Goal: Information Seeking & Learning: Stay updated

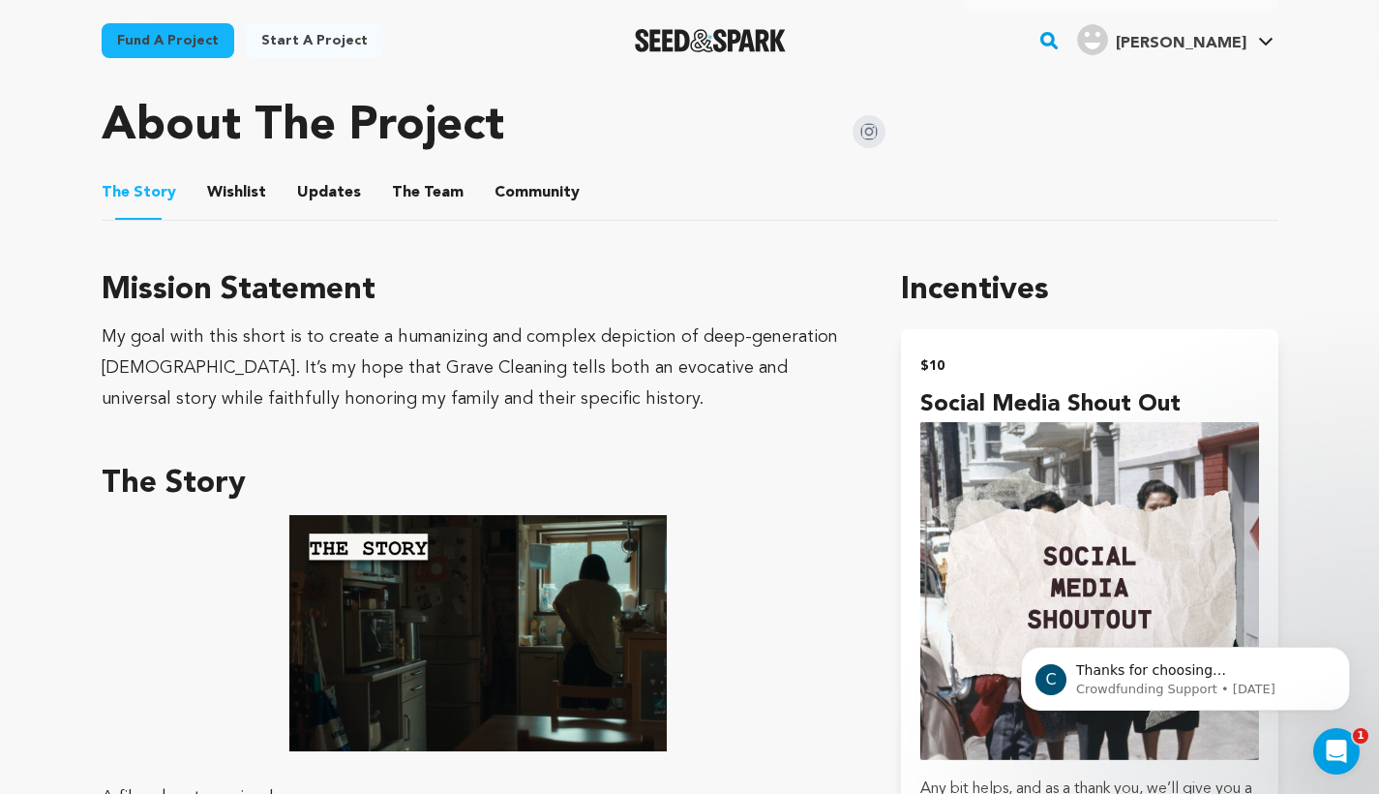
scroll to position [927, 0]
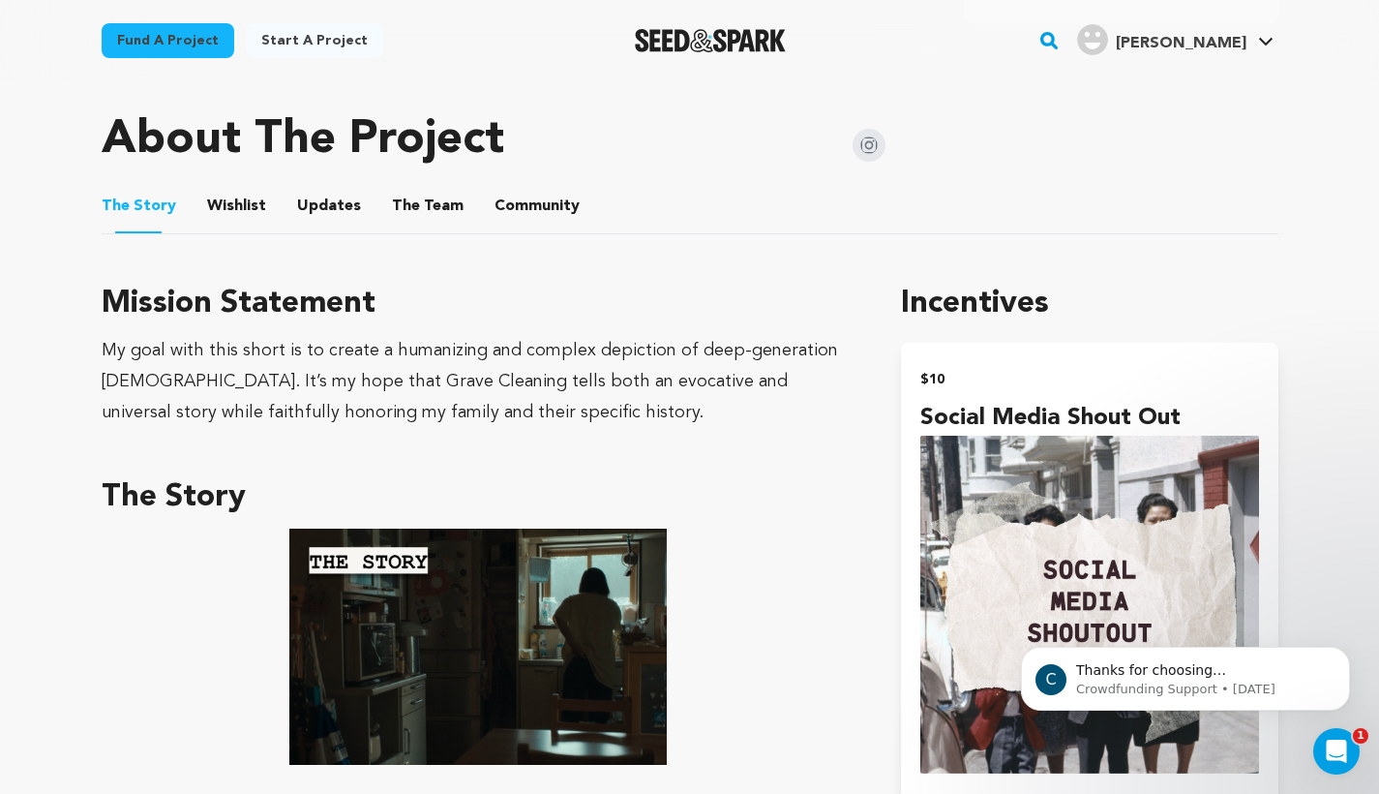
click at [321, 187] on button "Updates" at bounding box center [329, 210] width 46 height 46
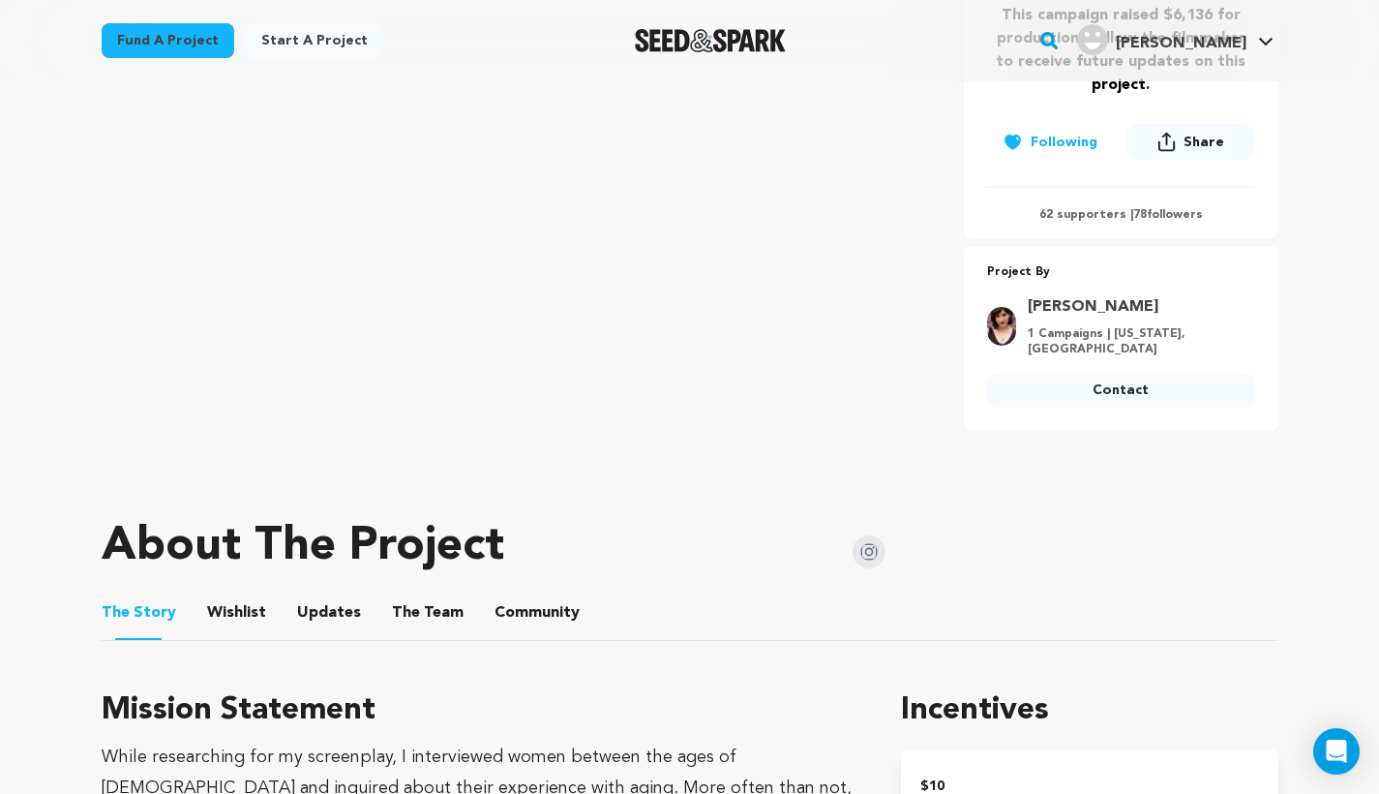
scroll to position [588, 0]
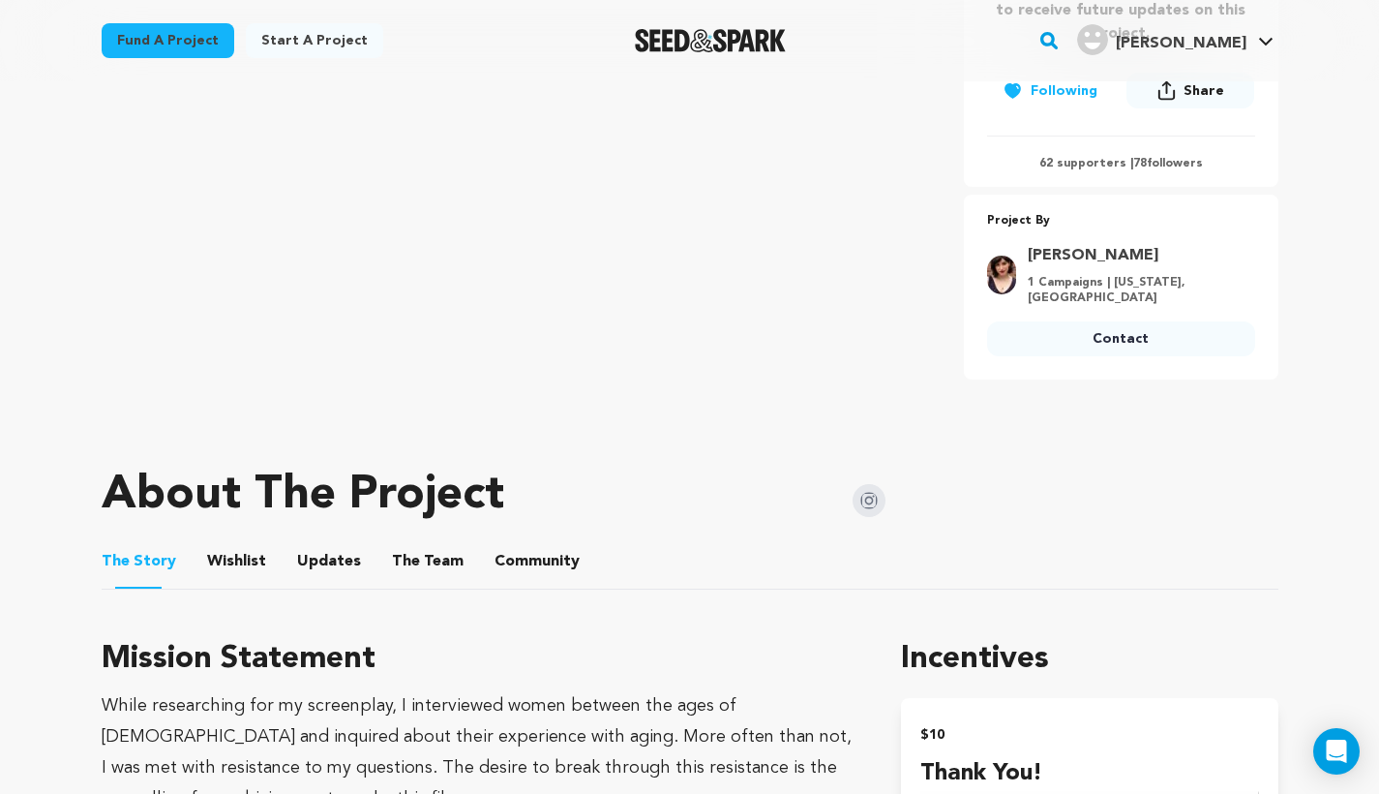
click at [318, 564] on button "Updates" at bounding box center [329, 565] width 46 height 46
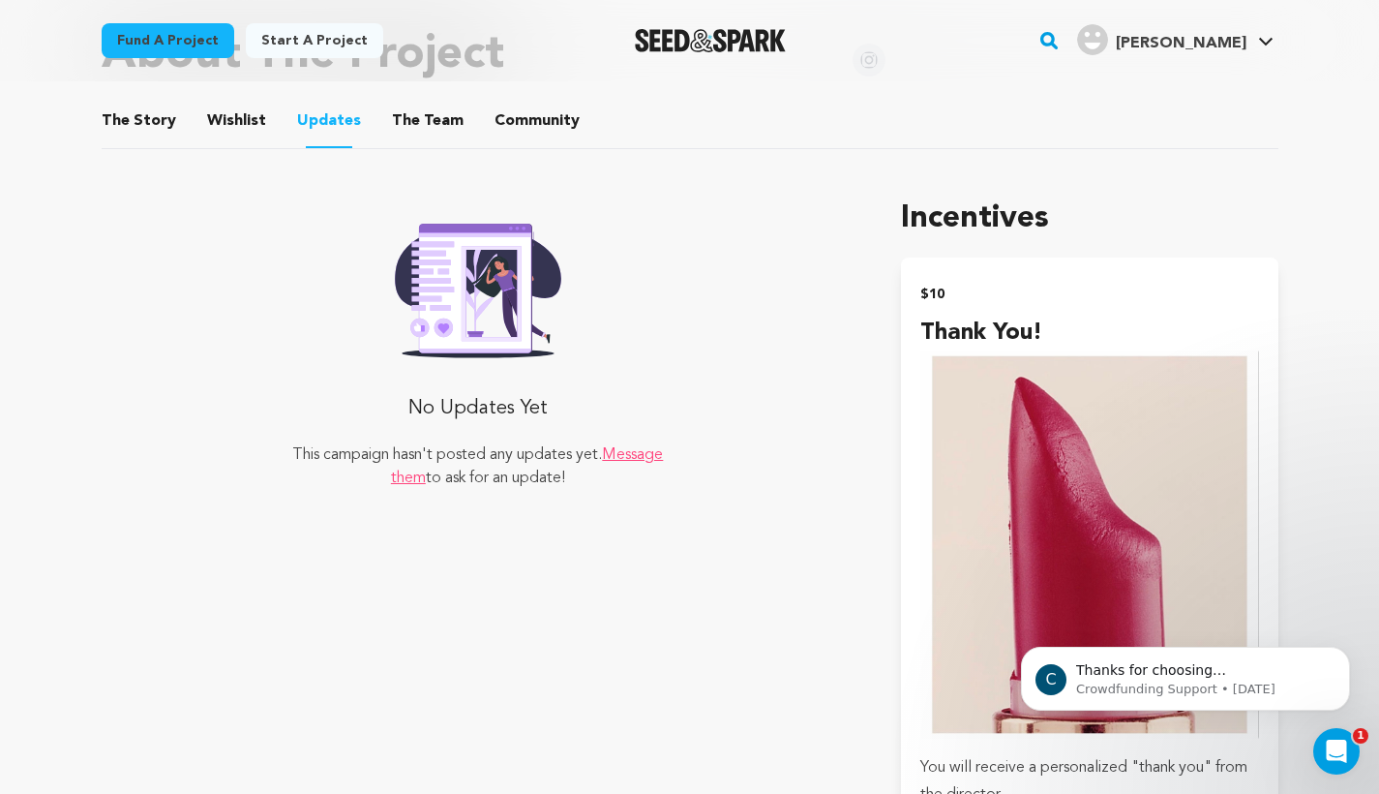
scroll to position [1067, 0]
